Goal: Task Accomplishment & Management: Manage account settings

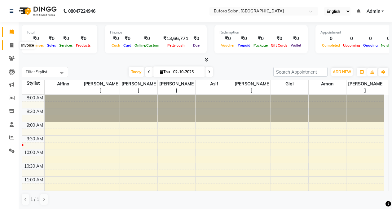
click at [11, 48] on span at bounding box center [11, 45] width 11 height 7
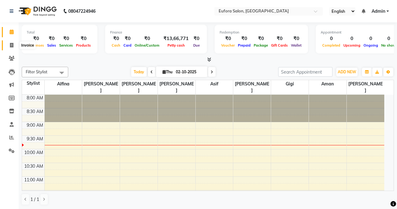
select select "service"
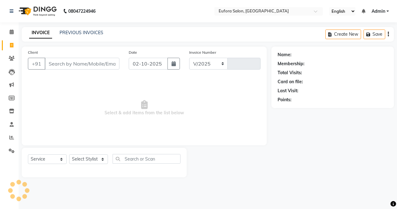
select select "6684"
type input "0776"
click at [92, 31] on link "PREVIOUS INVOICES" at bounding box center [82, 33] width 44 height 6
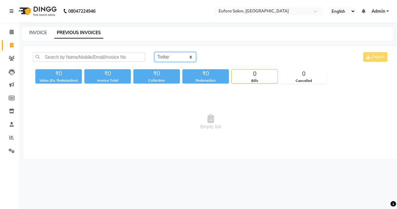
click at [173, 59] on select "Today Yesterday Custom Range" at bounding box center [175, 57] width 42 height 10
select select "yesterday"
click at [154, 52] on select "Today Yesterday Custom Range" at bounding box center [175, 57] width 42 height 10
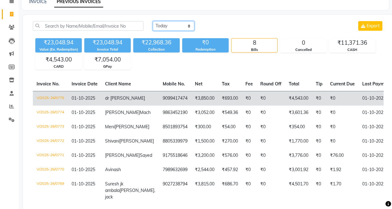
scroll to position [62, 0]
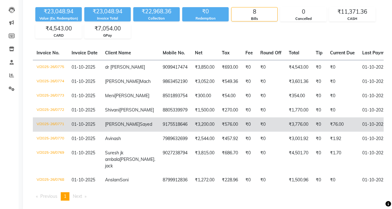
click at [133, 131] on td "Ibrahim Sayed" at bounding box center [130, 124] width 58 height 14
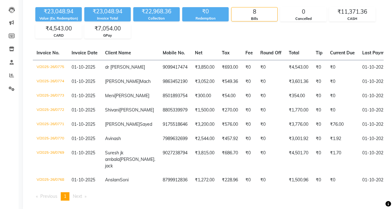
click at [159, 117] on td "8805339979" at bounding box center [175, 110] width 32 height 14
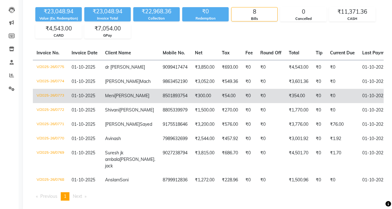
click at [112, 97] on span "Meni" at bounding box center [110, 96] width 10 height 6
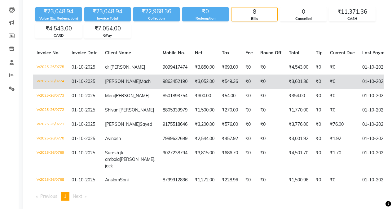
click at [159, 84] on td "9863452190" at bounding box center [175, 81] width 32 height 14
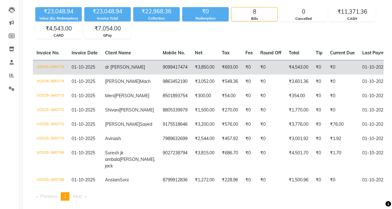
click at [116, 67] on span "dr [PERSON_NAME]" at bounding box center [125, 67] width 40 height 6
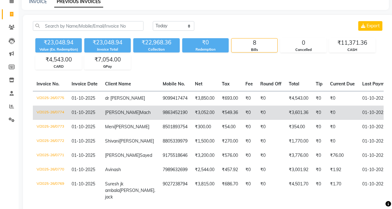
scroll to position [0, 0]
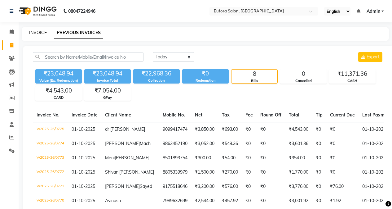
click at [38, 30] on link "INVOICE" at bounding box center [38, 33] width 18 height 6
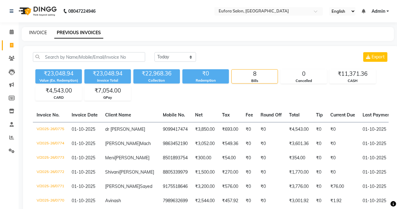
select select "service"
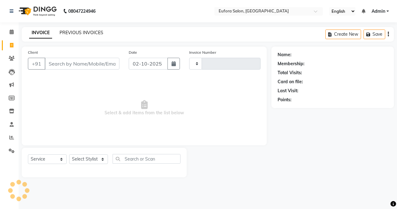
click at [95, 32] on link "PREVIOUS INVOICES" at bounding box center [82, 33] width 44 height 6
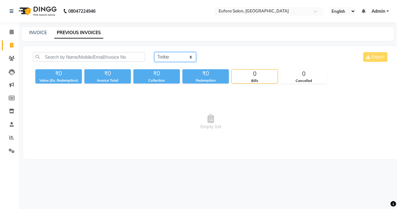
click at [171, 59] on select "Today Yesterday Custom Range" at bounding box center [175, 57] width 42 height 10
select select "yesterday"
click at [154, 52] on select "Today Yesterday Custom Range" at bounding box center [175, 57] width 42 height 10
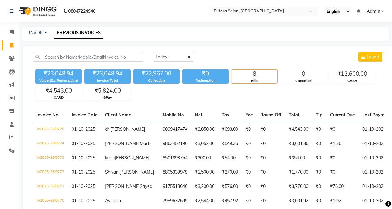
click at [11, 41] on link "Invoice" at bounding box center [9, 45] width 15 height 10
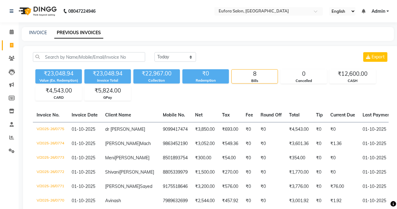
select select "service"
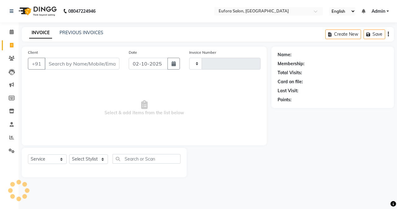
type input "0776"
select select "6684"
click at [70, 33] on link "PREVIOUS INVOICES" at bounding box center [82, 33] width 44 height 6
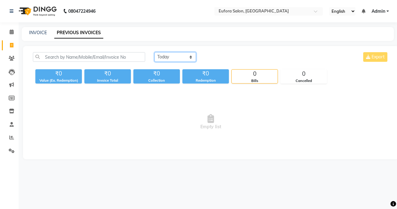
click at [168, 59] on select "Today Yesterday Custom Range" at bounding box center [175, 57] width 42 height 10
select select "yesterday"
click at [154, 52] on select "Today Yesterday Custom Range" at bounding box center [175, 57] width 42 height 10
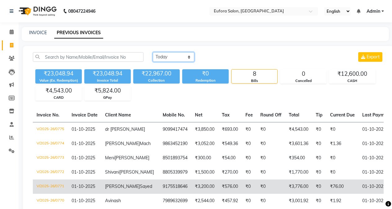
scroll to position [62, 0]
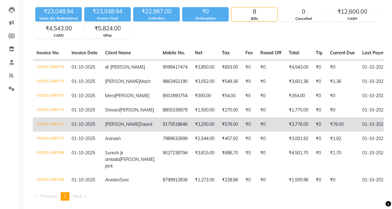
click at [159, 126] on td "9175518646" at bounding box center [175, 124] width 32 height 14
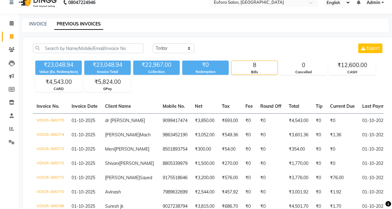
scroll to position [0, 0]
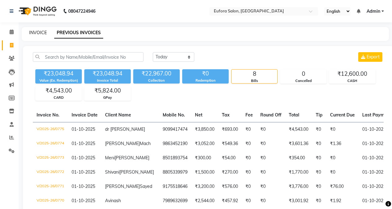
click at [42, 33] on link "INVOICE" at bounding box center [38, 33] width 18 height 6
select select "service"
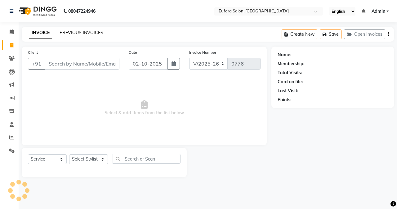
click at [83, 33] on link "PREVIOUS INVOICES" at bounding box center [82, 33] width 44 height 6
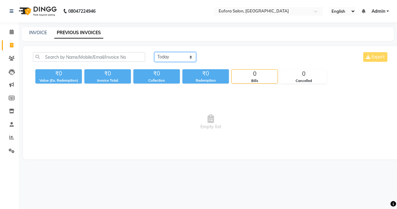
drag, startPoint x: 177, startPoint y: 57, endPoint x: 177, endPoint y: 61, distance: 3.4
click at [177, 57] on select "[DATE] [DATE] Custom Range" at bounding box center [175, 57] width 42 height 10
select select "[DATE]"
click at [154, 52] on select "[DATE] [DATE] Custom Range" at bounding box center [175, 57] width 42 height 10
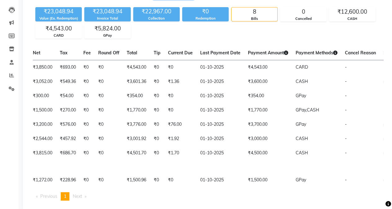
scroll to position [0, 170]
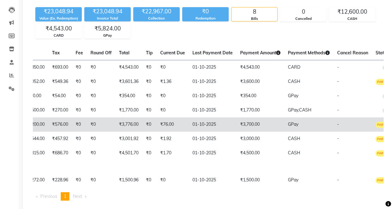
click at [189, 131] on td "01-10-2025" at bounding box center [213, 124] width 48 height 14
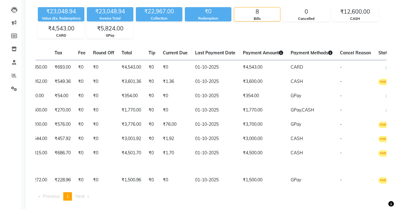
scroll to position [0, 0]
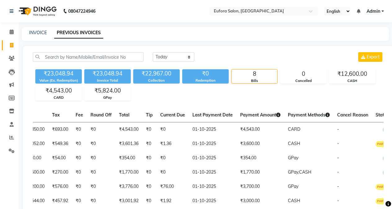
click at [377, 12] on span "Admin" at bounding box center [374, 11] width 14 height 7
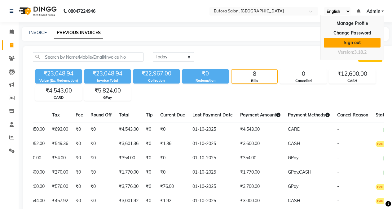
click at [354, 43] on link "Sign out" at bounding box center [352, 43] width 57 height 10
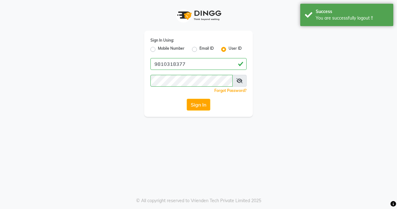
click at [153, 52] on div "Mobile Number" at bounding box center [167, 49] width 34 height 7
click at [158, 49] on label "Mobile Number" at bounding box center [171, 49] width 27 height 7
click at [158, 49] on input "Mobile Number" at bounding box center [160, 48] width 4 height 4
radio input "true"
radio input "false"
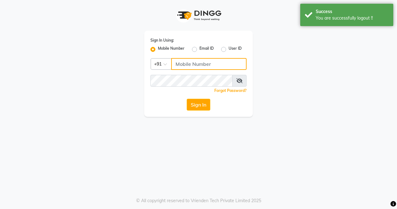
click at [179, 64] on input "Username" at bounding box center [208, 64] width 75 height 12
type input "9810318377"
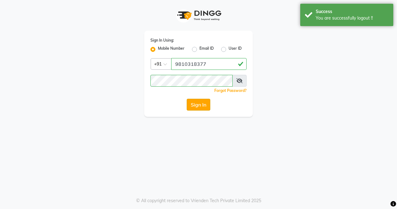
click at [194, 99] on button "Sign In" at bounding box center [199, 105] width 24 height 12
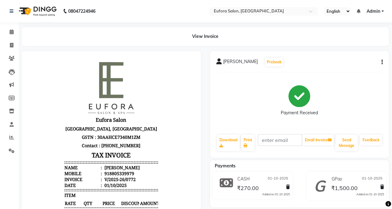
click at [381, 62] on icon "button" at bounding box center [381, 62] width 1 height 0
click at [344, 72] on div "Edit Invoice" at bounding box center [351, 70] width 42 height 8
select select "service"
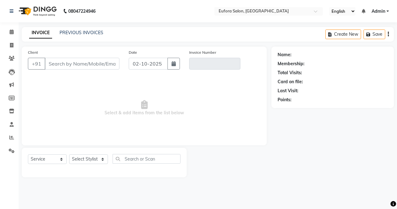
type input "8805339979"
type input "V/2025-26/0772"
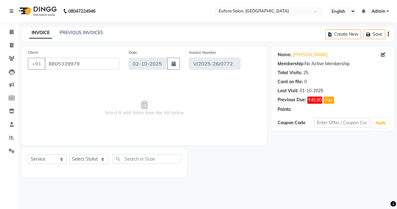
type input "01-10-2025"
select select "select"
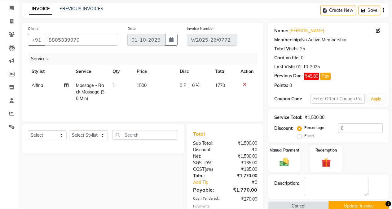
scroll to position [68, 0]
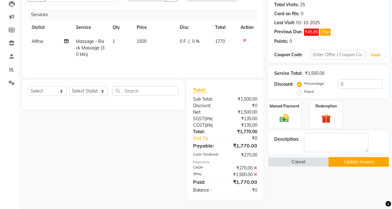
click at [255, 167] on icon at bounding box center [255, 167] width 3 height 4
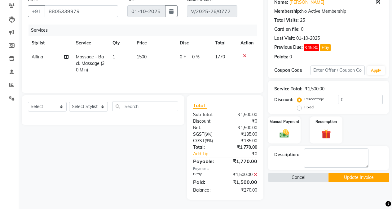
click at [255, 172] on icon at bounding box center [255, 174] width 3 height 4
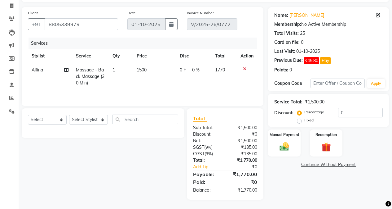
scroll to position [39, 0]
click at [295, 143] on div "Manual Payment" at bounding box center [284, 143] width 34 height 28
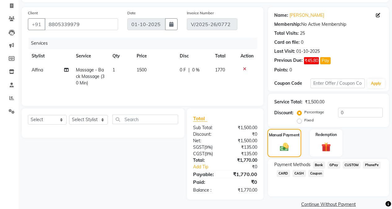
scroll to position [49, 0]
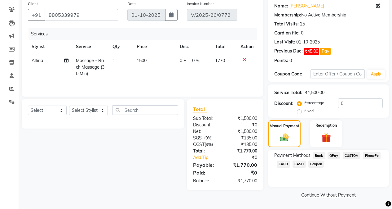
click at [333, 156] on span "GPay" at bounding box center [334, 155] width 13 height 7
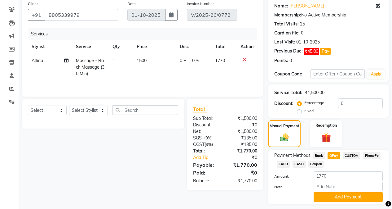
scroll to position [66, 0]
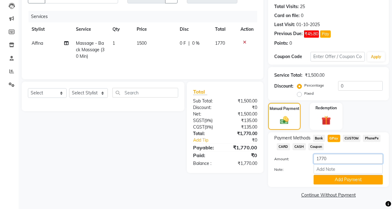
drag, startPoint x: 333, startPoint y: 157, endPoint x: 310, endPoint y: 158, distance: 23.3
click at [310, 158] on div "1770" at bounding box center [348, 159] width 78 height 10
type input "270"
click at [338, 182] on button "Add Payment" at bounding box center [348, 179] width 69 height 10
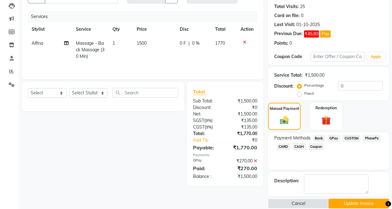
click at [300, 145] on span "CASH" at bounding box center [299, 146] width 13 height 7
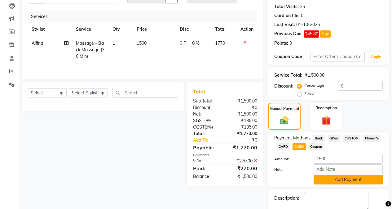
click at [339, 180] on button "Add Payment" at bounding box center [348, 179] width 69 height 10
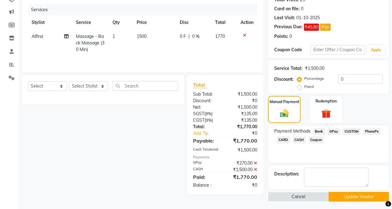
scroll to position [75, 0]
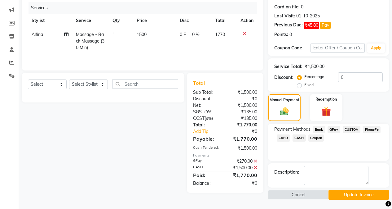
click at [355, 197] on button "Update Invoice" at bounding box center [358, 195] width 60 height 10
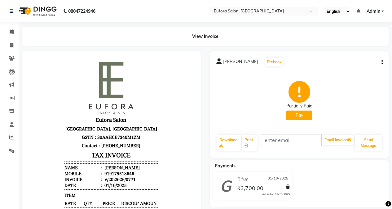
click at [380, 61] on button "button" at bounding box center [381, 62] width 4 height 7
click at [354, 70] on div "Edit Invoice" at bounding box center [351, 70] width 42 height 8
select select "service"
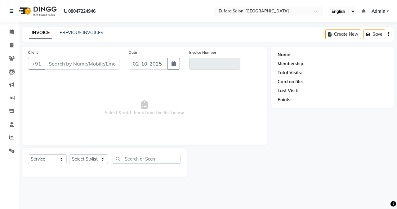
type input "9175518646"
type input "V/2025-26/0771"
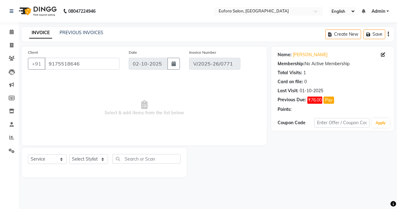
type input "01-10-2025"
select select "select"
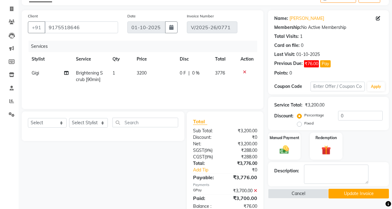
scroll to position [52, 0]
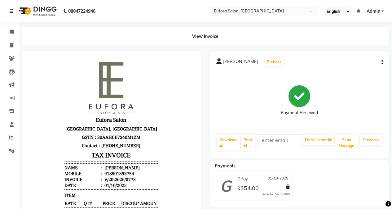
click at [381, 62] on icon "button" at bounding box center [381, 62] width 1 height 0
click at [344, 71] on div "Edit Invoice" at bounding box center [351, 70] width 42 height 8
select select "service"
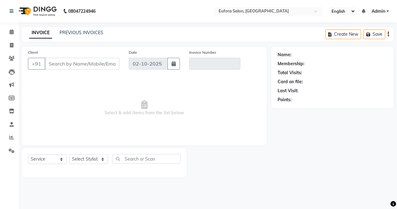
type input "8501893754"
type input "V/2025-26/0773"
type input "01-10-2025"
select select "select"
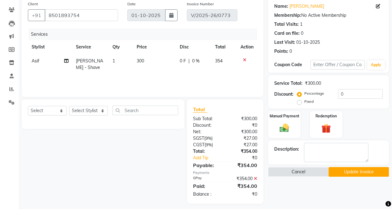
scroll to position [52, 0]
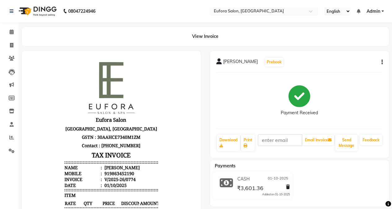
click at [382, 62] on icon "button" at bounding box center [381, 62] width 1 height 0
click at [354, 68] on div "Edit Invoice" at bounding box center [351, 70] width 42 height 8
select select "service"
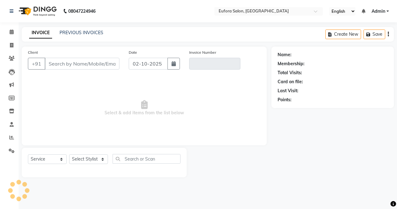
type input "9863452190"
type input "V/2025-26/0774"
type input "01-10-2025"
select select "select"
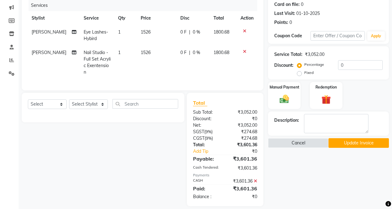
scroll to position [82, 0]
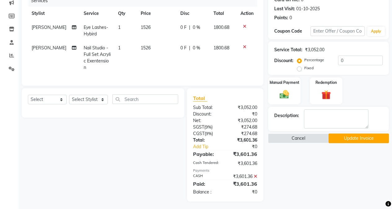
click at [256, 174] on icon at bounding box center [255, 176] width 3 height 4
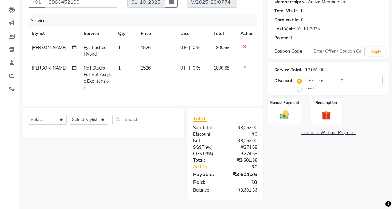
scroll to position [60, 0]
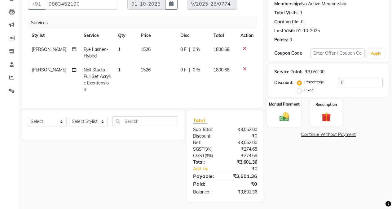
click at [289, 118] on img at bounding box center [284, 116] width 16 height 11
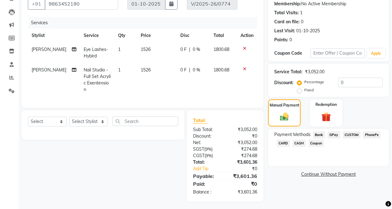
click at [299, 144] on span "CASH" at bounding box center [299, 142] width 13 height 7
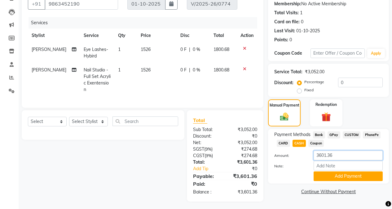
drag, startPoint x: 336, startPoint y: 153, endPoint x: 268, endPoint y: 157, distance: 68.0
click at [268, 157] on div "Payment Methods Bank GPay CUSTOM PhonePe CARD CASH Coupon Amount: 3601.36 Note:…" at bounding box center [328, 156] width 121 height 55
type input "6"
type input "3600"
click at [341, 177] on button "Add Payment" at bounding box center [348, 176] width 69 height 10
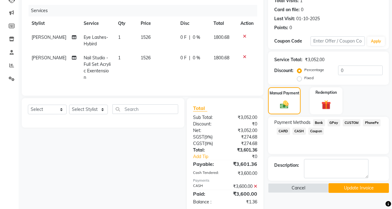
scroll to position [82, 0]
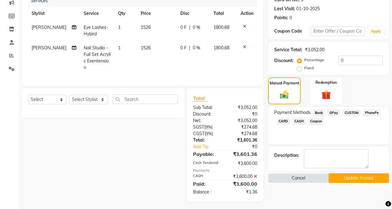
click at [342, 176] on button "Update Invoice" at bounding box center [358, 178] width 60 height 10
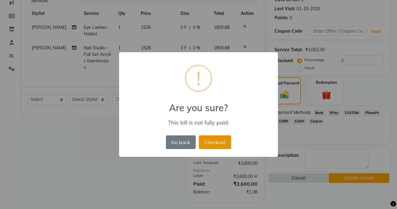
click at [212, 141] on button "Checkout" at bounding box center [215, 142] width 32 height 14
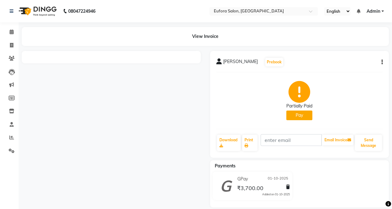
click at [381, 62] on icon "button" at bounding box center [381, 62] width 1 height 0
click at [346, 70] on div "Edit Invoice" at bounding box center [351, 70] width 42 height 8
select select "service"
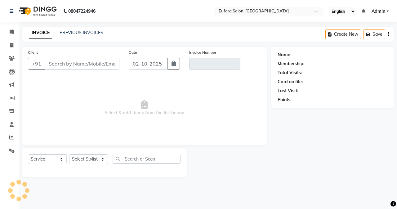
type input "9175518646"
type input "V/2025-26/0771"
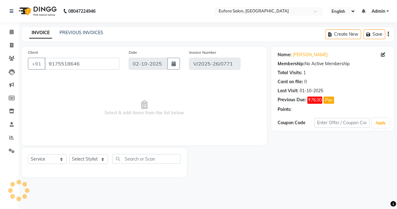
type input "01-10-2025"
select select "select"
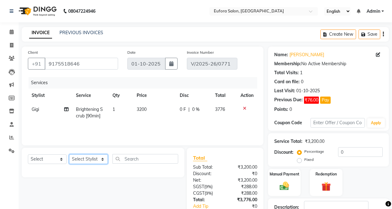
click at [85, 158] on select "Select Stylist [PERSON_NAME] [PERSON_NAME] Gigi [PERSON_NAME] Roshan [PERSON_NA…" at bounding box center [88, 159] width 39 height 10
select select "87949"
click at [69, 154] on select "Select Stylist [PERSON_NAME] [PERSON_NAME] Gigi [PERSON_NAME] Roshan [PERSON_NA…" at bounding box center [88, 159] width 39 height 10
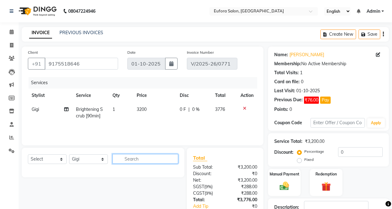
click at [133, 161] on input "text" at bounding box center [145, 159] width 66 height 10
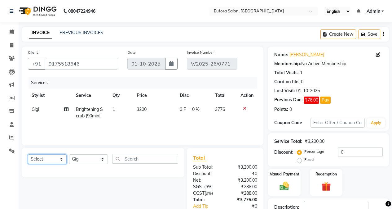
click at [54, 159] on select "Select Service Product Membership Package Voucher Prepaid Gift Card" at bounding box center [47, 159] width 39 height 10
select select "service"
click at [28, 154] on select "Select Service Product Membership Package Voucher Prepaid Gift Card" at bounding box center [47, 159] width 39 height 10
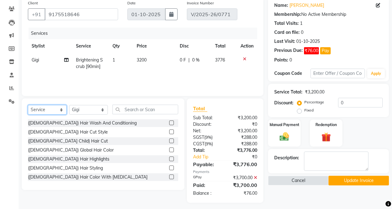
scroll to position [52, 0]
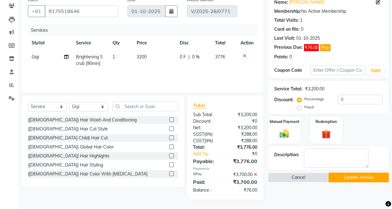
click at [256, 174] on icon at bounding box center [255, 174] width 3 height 4
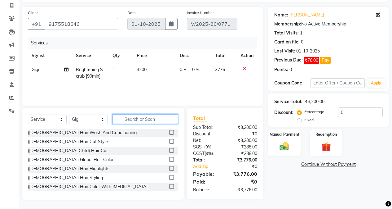
click at [130, 121] on input "text" at bounding box center [145, 119] width 66 height 10
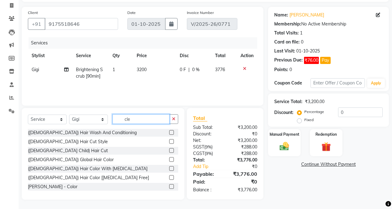
scroll to position [39, 0]
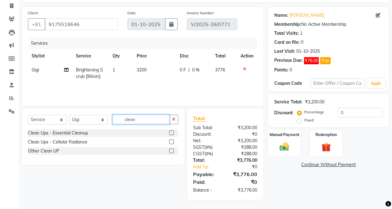
type input "clean"
click at [170, 133] on label at bounding box center [171, 132] width 5 height 5
click at [170, 133] on input "checkbox" at bounding box center [171, 133] width 4 height 4
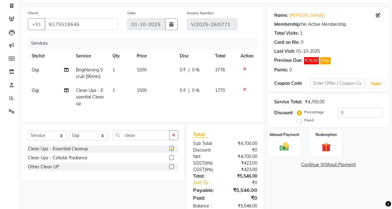
checkbox input "false"
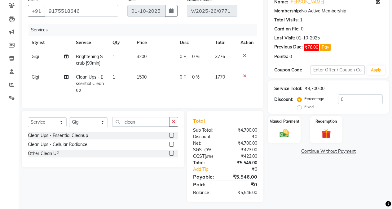
scroll to position [60, 0]
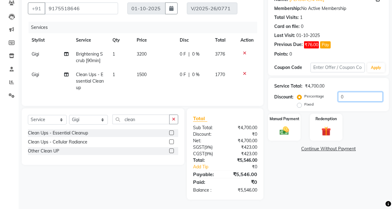
drag, startPoint x: 354, startPoint y: 91, endPoint x: 325, endPoint y: 93, distance: 28.6
click at [325, 93] on div "Percentage Fixed 0" at bounding box center [340, 100] width 84 height 17
drag, startPoint x: 348, startPoint y: 90, endPoint x: 333, endPoint y: 94, distance: 15.9
click at [333, 94] on div "Percentage Fixed 10" at bounding box center [340, 100] width 84 height 17
type input "9"
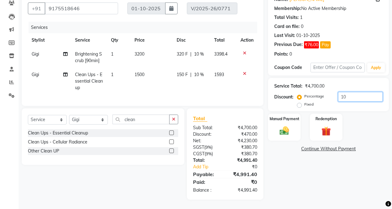
type input "1"
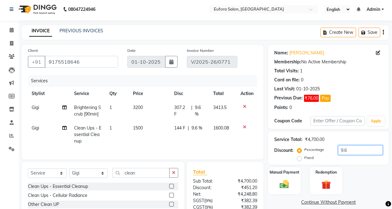
scroll to position [0, 0]
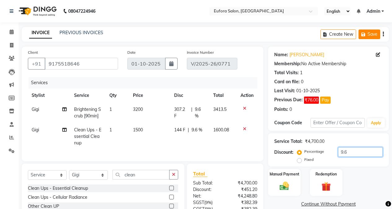
type input "9.6"
click at [367, 34] on icon "button" at bounding box center [364, 34] width 6 height 4
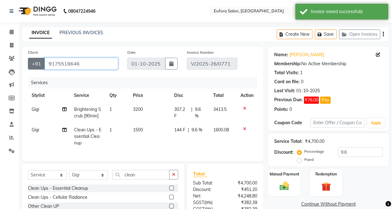
drag, startPoint x: 78, startPoint y: 63, endPoint x: 42, endPoint y: 62, distance: 36.6
click at [42, 62] on div "+91 9175518646" at bounding box center [73, 64] width 90 height 12
click at [10, 61] on span at bounding box center [11, 58] width 11 height 7
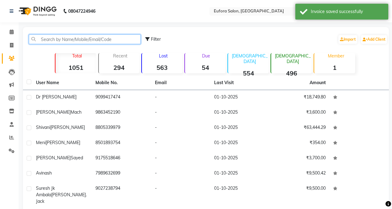
click at [74, 36] on input "text" at bounding box center [85, 39] width 112 height 10
paste input "9175518646"
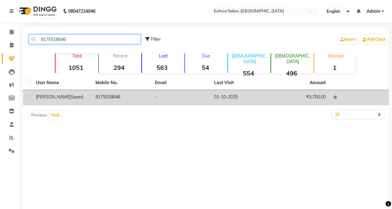
type input "9175518646"
click at [108, 92] on td "9175518646" at bounding box center [122, 97] width 60 height 15
click at [329, 92] on td at bounding box center [359, 97] width 60 height 15
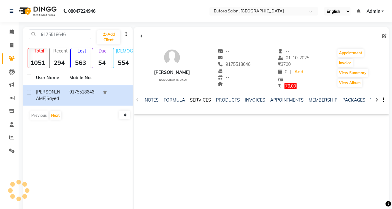
click at [206, 99] on link "SERVICES" at bounding box center [200, 100] width 21 height 6
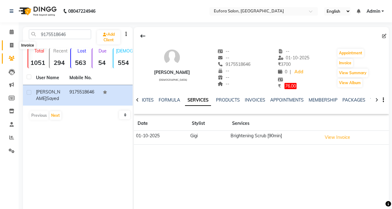
click at [12, 45] on icon at bounding box center [11, 45] width 3 height 5
select select "service"
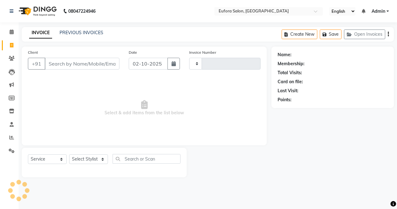
type input "0776"
select select "6684"
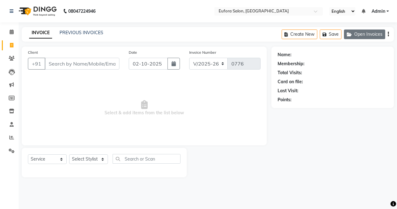
click at [353, 36] on icon "button" at bounding box center [349, 34] width 7 height 4
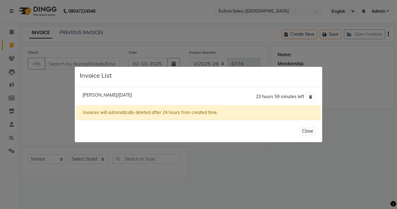
click at [129, 97] on span "Ibrahim Sayed/01 October 2025" at bounding box center [106, 95] width 49 height 6
type input "9175518646"
type input "01-10-2025"
click at [129, 97] on div "Ibrahim Sayed/01 October 2025 23 hours 59 minutes left Invoices will automatica…" at bounding box center [198, 103] width 247 height 33
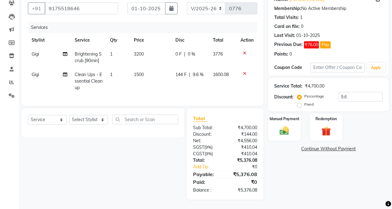
scroll to position [60, 0]
click at [353, 93] on input "9.6" at bounding box center [360, 97] width 45 height 10
type input "9.8"
click at [291, 127] on img at bounding box center [284, 130] width 16 height 11
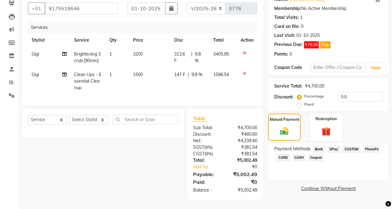
click at [328, 145] on span "GPay" at bounding box center [334, 148] width 13 height 7
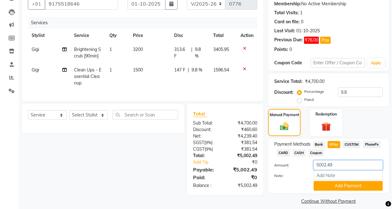
drag, startPoint x: 338, startPoint y: 166, endPoint x: 274, endPoint y: 168, distance: 64.5
click at [274, 168] on div "Amount: 5002.49" at bounding box center [329, 165] width 118 height 11
type input "5000"
click at [340, 187] on button "Add Payment" at bounding box center [348, 186] width 69 height 10
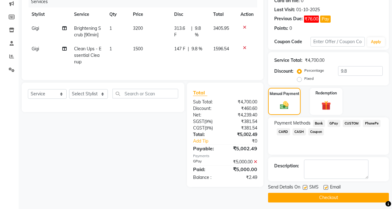
scroll to position [84, 0]
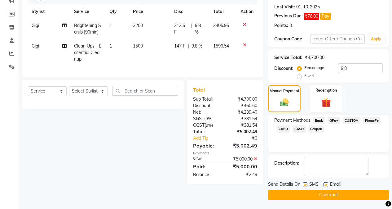
click at [305, 183] on label at bounding box center [305, 184] width 5 height 5
click at [305, 183] on input "checkbox" at bounding box center [305, 185] width 4 height 4
checkbox input "false"
click at [324, 185] on label at bounding box center [326, 184] width 5 height 5
click at [324, 185] on input "checkbox" at bounding box center [326, 185] width 4 height 4
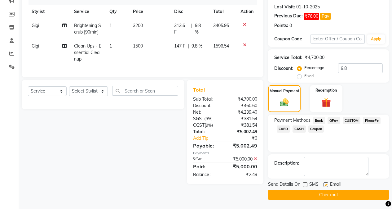
checkbox input "false"
click at [325, 193] on button "Checkout" at bounding box center [328, 195] width 121 height 10
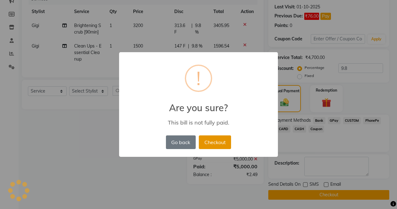
click at [215, 139] on button "Checkout" at bounding box center [215, 142] width 32 height 14
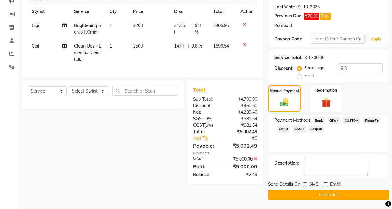
click at [330, 197] on button "Checkout" at bounding box center [328, 195] width 121 height 10
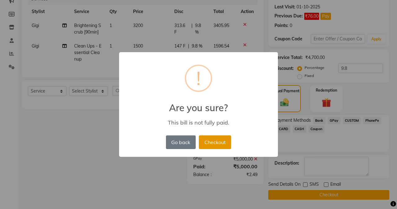
click at [220, 142] on button "Checkout" at bounding box center [215, 142] width 32 height 14
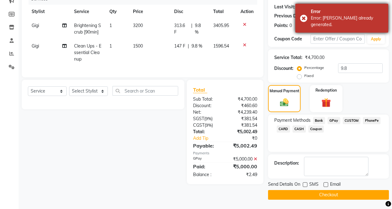
click at [342, 12] on div "Error" at bounding box center [347, 11] width 73 height 7
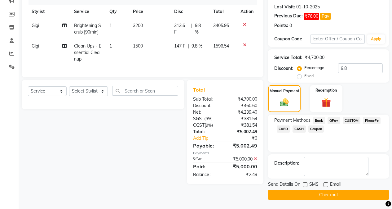
click at [326, 196] on button "Checkout" at bounding box center [328, 195] width 121 height 10
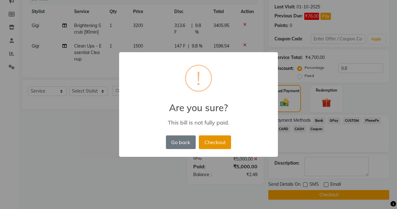
click at [209, 142] on button "Checkout" at bounding box center [215, 142] width 32 height 14
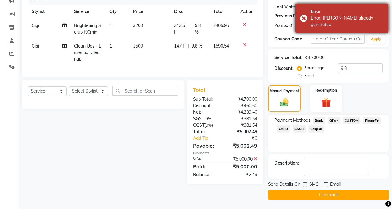
click at [335, 12] on div "Error" at bounding box center [347, 11] width 73 height 7
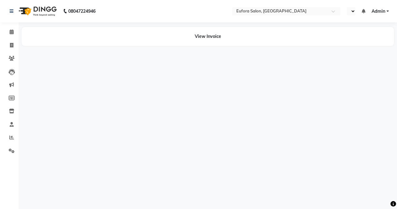
select select "en"
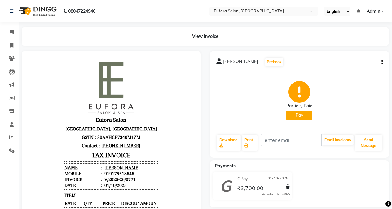
click at [383, 60] on div "[PERSON_NAME] Prebook Partially Paid Pay Download Print Email Invoice Send Mess…" at bounding box center [299, 104] width 179 height 107
click at [382, 62] on icon "button" at bounding box center [381, 62] width 1 height 0
click at [346, 73] on div "Edit Invoice" at bounding box center [351, 70] width 42 height 8
select select "service"
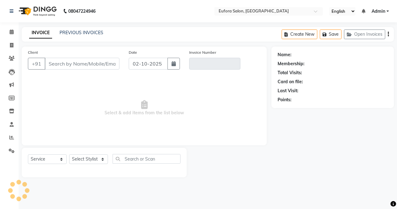
type input "9175518646"
type input "V/2025-26/0771"
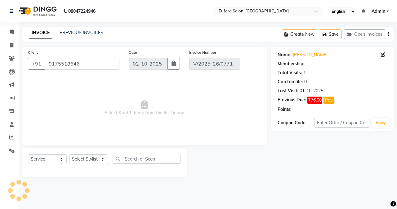
type input "01-10-2025"
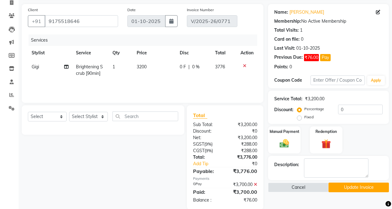
scroll to position [52, 0]
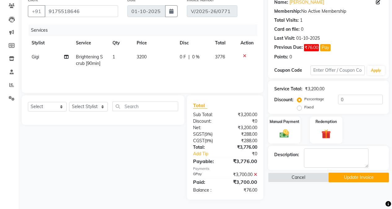
click at [255, 173] on icon at bounding box center [255, 174] width 3 height 4
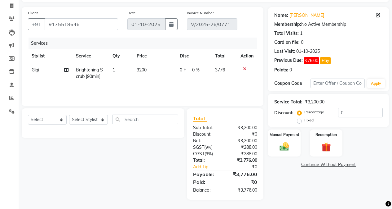
click at [243, 69] on icon at bounding box center [244, 69] width 3 height 4
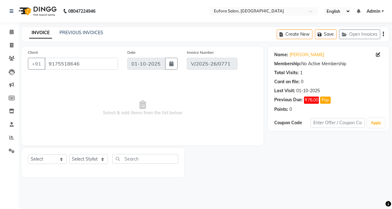
scroll to position [0, 0]
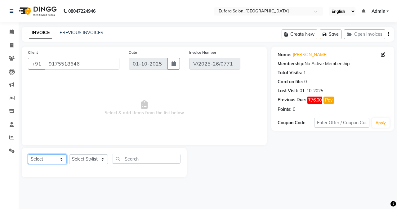
drag, startPoint x: 45, startPoint y: 159, endPoint x: 44, endPoint y: 156, distance: 3.5
click at [45, 159] on select "Select Service Product Membership Package Voucher Prepaid Gift Card" at bounding box center [47, 159] width 39 height 10
select select "service"
click at [28, 154] on select "Select Service Product Membership Package Voucher Prepaid Gift Card" at bounding box center [47, 159] width 39 height 10
click at [98, 158] on select "Select Stylist [PERSON_NAME] [PERSON_NAME] Gigi [PERSON_NAME] Roshan [PERSON_NA…" at bounding box center [88, 159] width 39 height 10
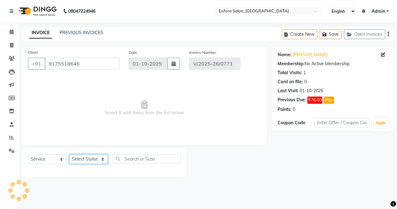
select select "87949"
click at [69, 154] on select "Select Stylist [PERSON_NAME] [PERSON_NAME] Gigi [PERSON_NAME] Roshan [PERSON_NA…" at bounding box center [88, 159] width 39 height 10
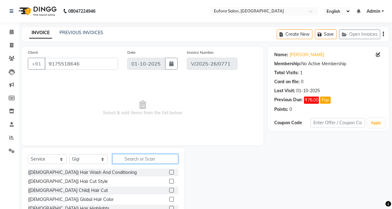
click at [127, 158] on input "text" at bounding box center [145, 159] width 66 height 10
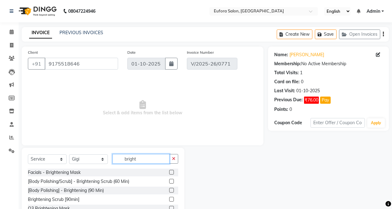
type input "bright"
click at [173, 199] on label at bounding box center [171, 198] width 5 height 5
click at [173, 199] on input "checkbox" at bounding box center [171, 199] width 4 height 4
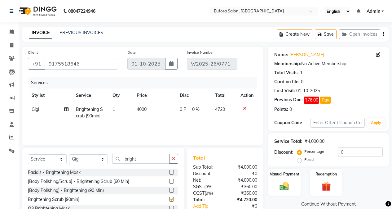
checkbox input "false"
click at [157, 118] on td "4000" at bounding box center [154, 112] width 43 height 20
select select "87949"
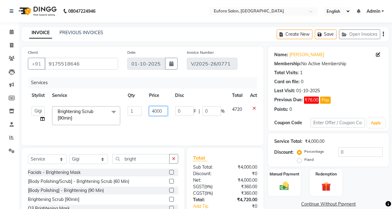
drag, startPoint x: 164, startPoint y: 114, endPoint x: 135, endPoint y: 117, distance: 28.6
click at [135, 117] on tr "[PERSON_NAME] [PERSON_NAME] [PERSON_NAME] [PERSON_NAME] Brightening Scrub [90mi…" at bounding box center [147, 115] width 239 height 26
type input "2887"
click at [144, 134] on div "Services Stylist Service Qty Price Disc Total Action [PERSON_NAME] [PERSON_NAME…" at bounding box center [142, 108] width 229 height 62
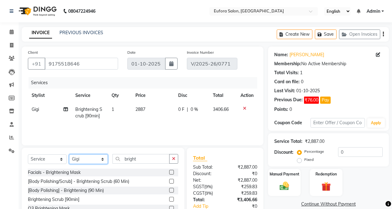
click at [99, 158] on select "Select Stylist [PERSON_NAME] [PERSON_NAME] Gigi [PERSON_NAME] Roshan [PERSON_NA…" at bounding box center [88, 159] width 39 height 10
click at [69, 154] on select "Select Stylist [PERSON_NAME] [PERSON_NAME] Gigi [PERSON_NAME] Roshan [PERSON_NA…" at bounding box center [88, 159] width 39 height 10
drag, startPoint x: 145, startPoint y: 158, endPoint x: 115, endPoint y: 160, distance: 30.7
click at [115, 160] on input "bright" at bounding box center [140, 159] width 57 height 10
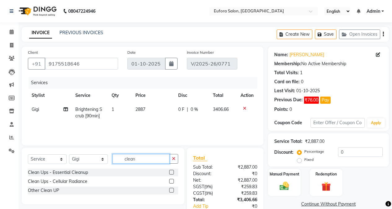
type input "clean"
click at [170, 172] on label at bounding box center [171, 172] width 5 height 5
click at [170, 172] on input "checkbox" at bounding box center [171, 172] width 4 height 4
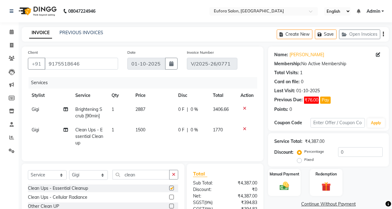
checkbox input "false"
drag, startPoint x: 349, startPoint y: 149, endPoint x: 329, endPoint y: 152, distance: 19.7
click at [329, 152] on div "Percentage Fixed 0" at bounding box center [340, 155] width 84 height 17
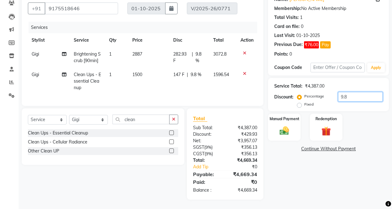
scroll to position [60, 0]
type input "9.9"
click at [156, 80] on td "1500" at bounding box center [149, 81] width 41 height 27
select select "87949"
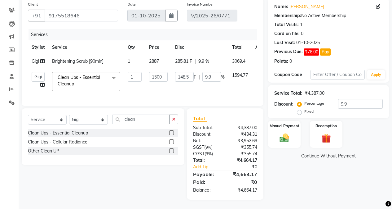
scroll to position [53, 0]
drag, startPoint x: 373, startPoint y: 98, endPoint x: 315, endPoint y: 104, distance: 58.2
click at [315, 104] on div "Percentage Fixed 9.9" at bounding box center [340, 107] width 84 height 17
type input "0"
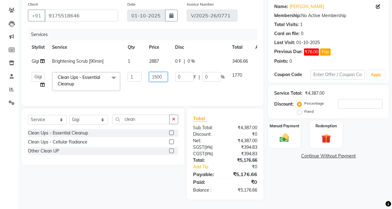
click at [167, 72] on input "1500" at bounding box center [158, 77] width 19 height 10
drag, startPoint x: 167, startPoint y: 70, endPoint x: 143, endPoint y: 73, distance: 24.1
click at [143, 73] on tr "[PERSON_NAME] [PERSON_NAME] [PERSON_NAME] [PERSON_NAME] Clean Ups - Essential C…" at bounding box center [150, 81] width 244 height 26
type input "1353"
click at [161, 88] on td "1353" at bounding box center [158, 81] width 26 height 26
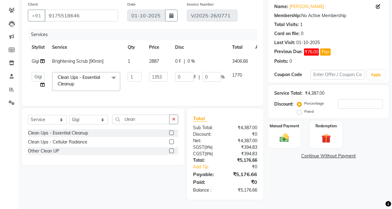
select select "87949"
click at [287, 132] on img at bounding box center [284, 137] width 16 height 11
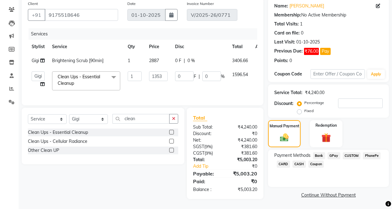
click at [332, 152] on span "GPay" at bounding box center [334, 155] width 13 height 7
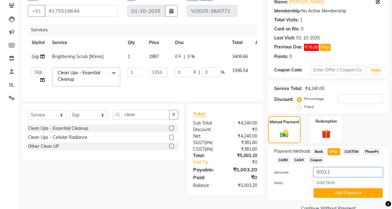
drag, startPoint x: 336, startPoint y: 170, endPoint x: 285, endPoint y: 174, distance: 51.0
click at [285, 174] on div "Amount: 5003.2" at bounding box center [329, 172] width 118 height 11
type input "5000"
click at [327, 192] on button "Add Payment" at bounding box center [348, 193] width 69 height 10
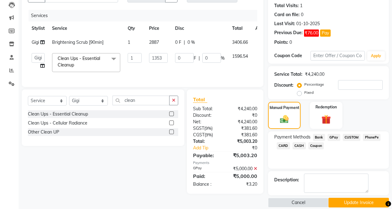
scroll to position [75, 0]
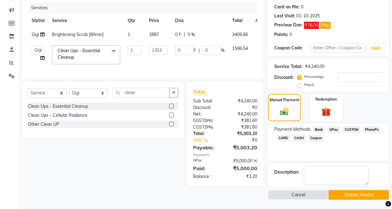
click at [362, 198] on button "Update Invoice" at bounding box center [358, 195] width 60 height 10
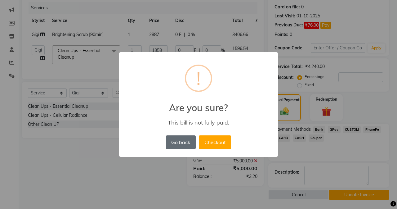
click at [187, 139] on button "Go back" at bounding box center [181, 142] width 30 height 14
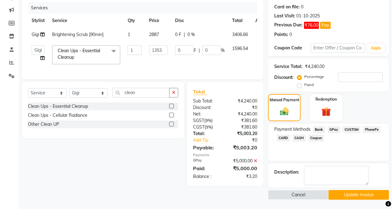
click at [353, 194] on button "Update Invoice" at bounding box center [358, 195] width 60 height 10
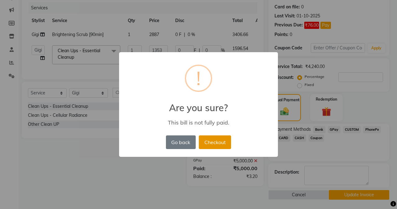
click at [229, 147] on button "Checkout" at bounding box center [215, 142] width 32 height 14
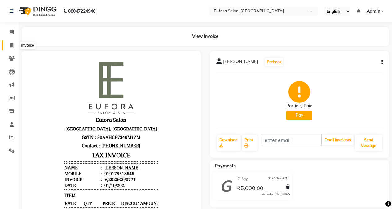
click at [15, 46] on span at bounding box center [11, 45] width 11 height 7
select select "service"
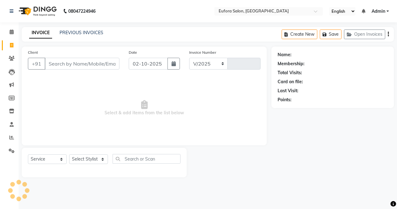
select select "6684"
type input "0776"
click at [83, 32] on link "PREVIOUS INVOICES" at bounding box center [82, 33] width 44 height 6
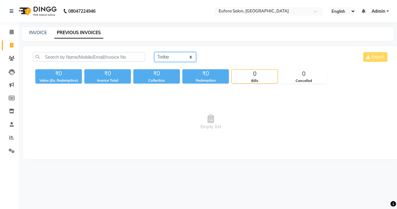
click at [170, 60] on select "[DATE] [DATE] Custom Range" at bounding box center [175, 57] width 42 height 10
select select "[DATE]"
click at [154, 52] on select "[DATE] [DATE] Custom Range" at bounding box center [175, 57] width 42 height 10
